Goal: Task Accomplishment & Management: Use online tool/utility

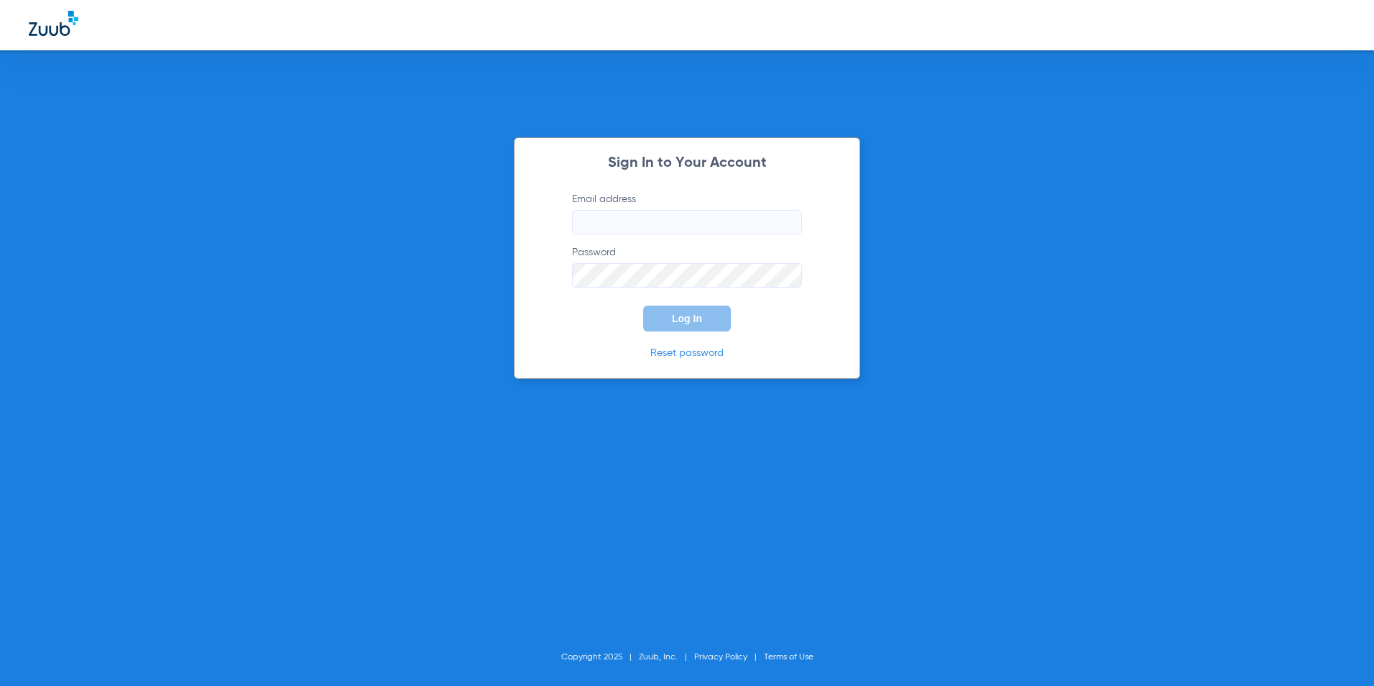
type input "[EMAIL_ADDRESS][DOMAIN_NAME]"
click at [685, 325] on button "Log In" at bounding box center [687, 318] width 88 height 26
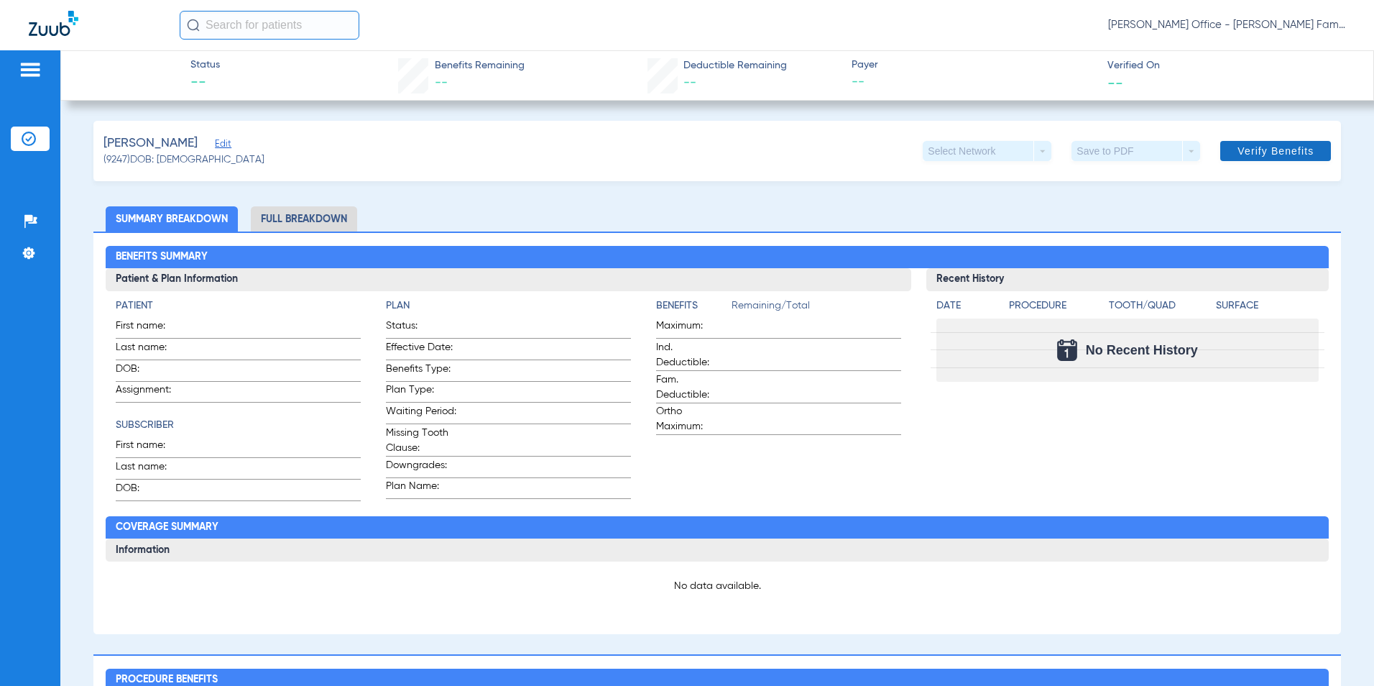
click at [1241, 151] on span "Verify Benefits" at bounding box center [1276, 151] width 76 height 12
